Goal: Information Seeking & Learning: Learn about a topic

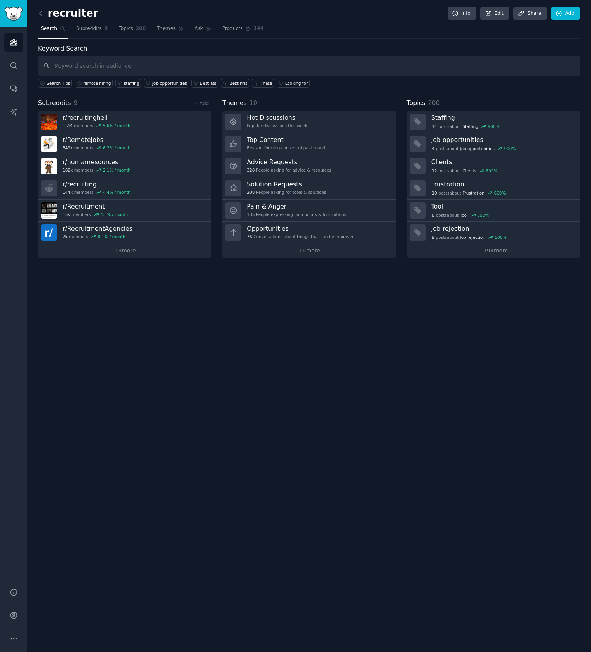
click at [153, 65] on input "text" at bounding box center [309, 66] width 542 height 20
type input "[PERSON_NAME]"
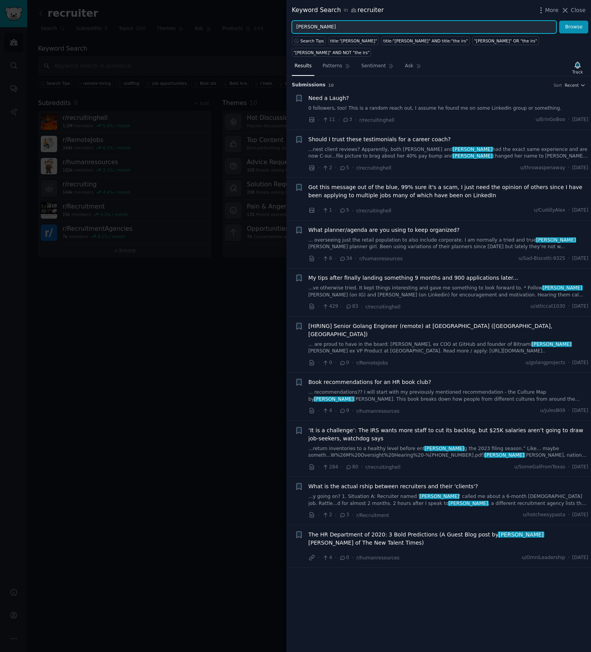
click at [342, 29] on input "[PERSON_NAME]" at bounding box center [424, 27] width 265 height 13
type input "referrals"
click at [559, 21] on button "Browse" at bounding box center [573, 27] width 29 height 13
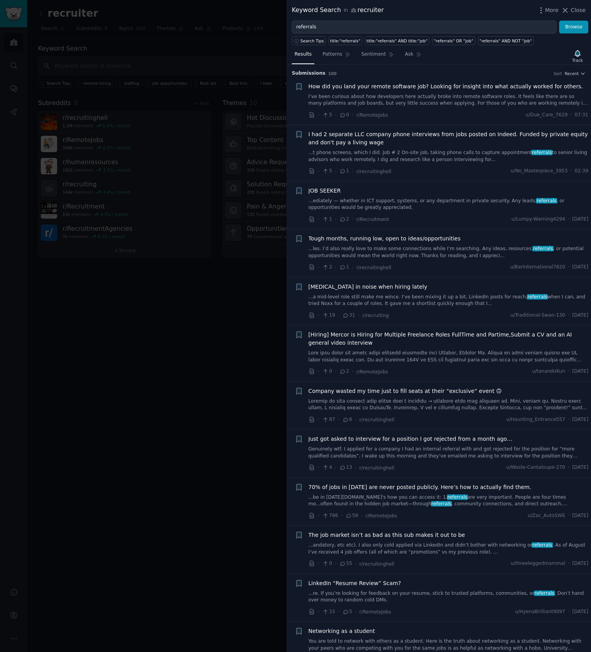
click at [372, 355] on link at bounding box center [449, 357] width 280 height 14
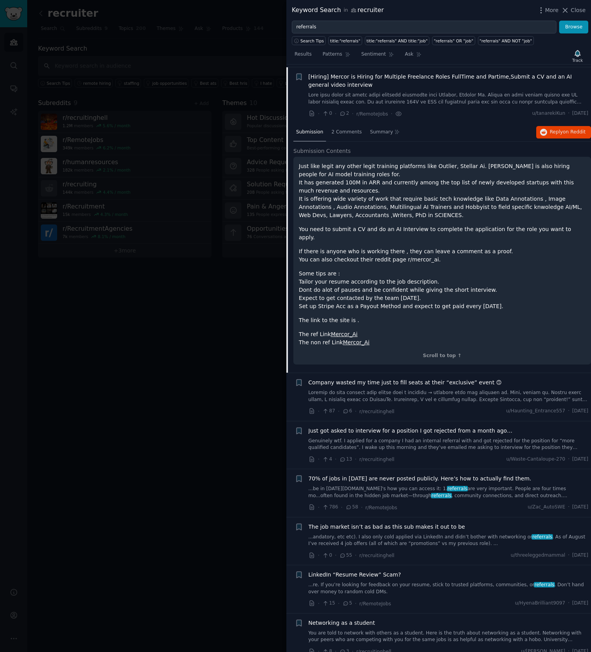
scroll to position [260, 0]
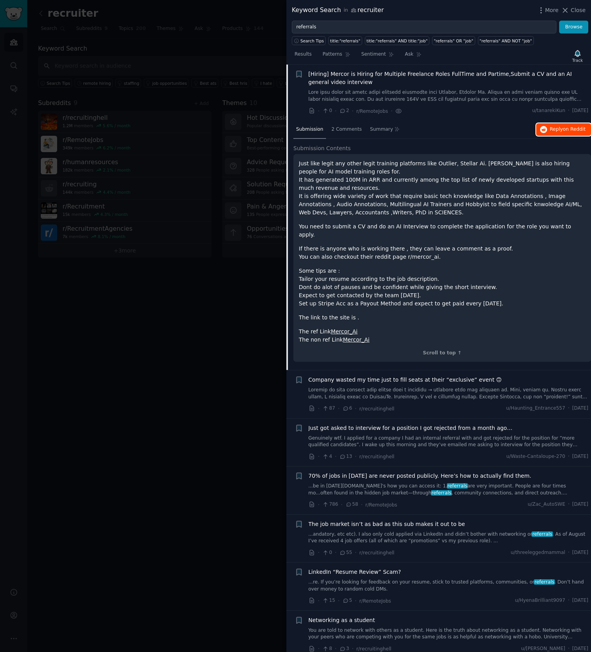
click at [559, 131] on span "Reply on Reddit" at bounding box center [568, 129] width 36 height 7
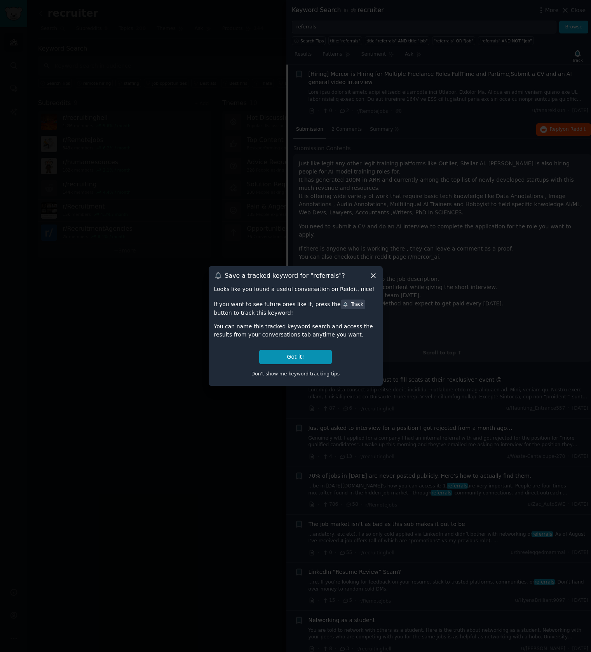
click at [375, 275] on icon at bounding box center [373, 275] width 8 height 8
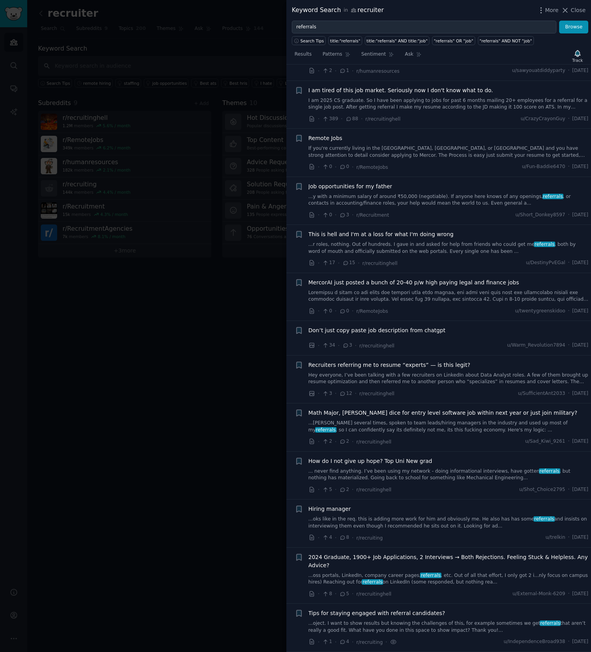
scroll to position [1106, 0]
